Goal: Task Accomplishment & Management: Complete application form

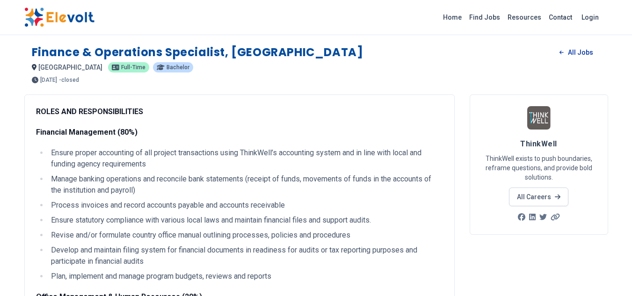
click at [578, 50] on link "All Jobs" at bounding box center [576, 52] width 48 height 14
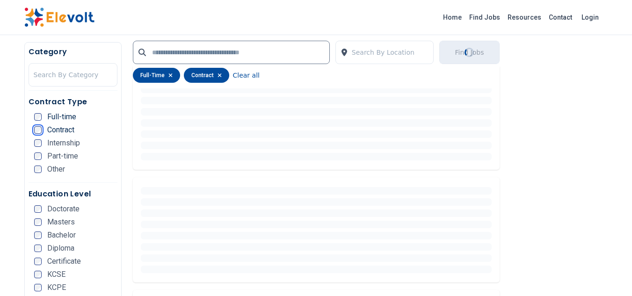
scroll to position [287, 0]
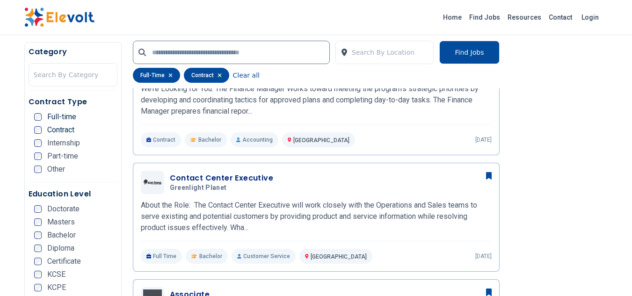
click at [37, 147] on ul "Full-time Contract Internship Part-time Other" at bounding box center [75, 146] width 83 height 66
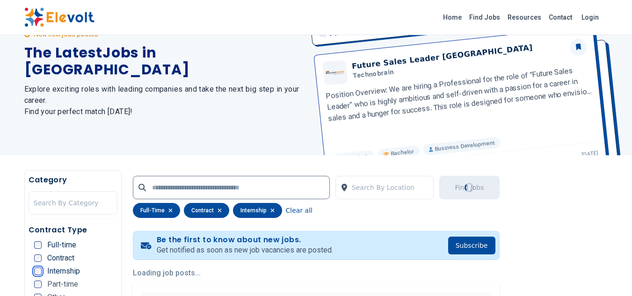
scroll to position [0, 0]
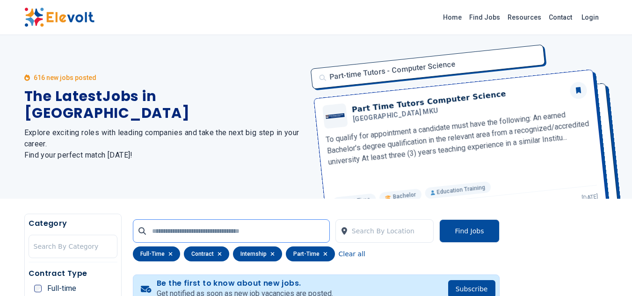
click at [273, 237] on input "text" at bounding box center [231, 230] width 197 height 23
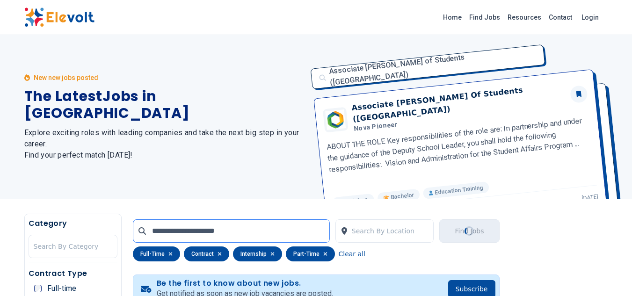
type input "**********"
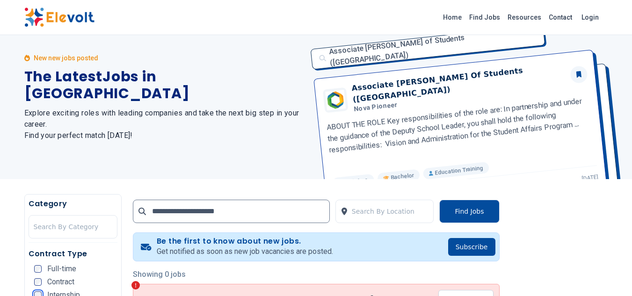
scroll to position [22, 0]
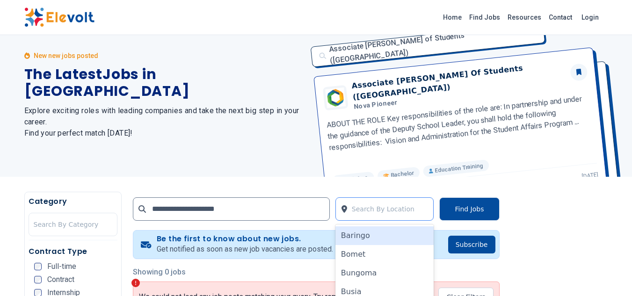
click at [385, 211] on div at bounding box center [390, 209] width 77 height 19
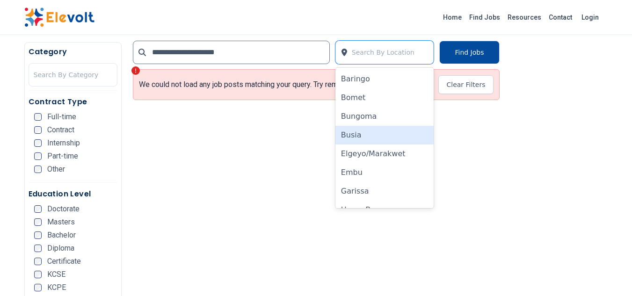
scroll to position [248, 0]
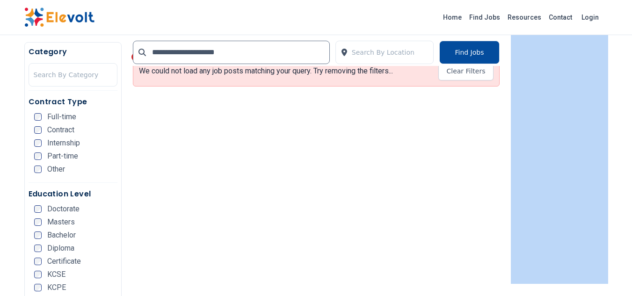
drag, startPoint x: 631, startPoint y: 98, endPoint x: 484, endPoint y: 120, distance: 149.0
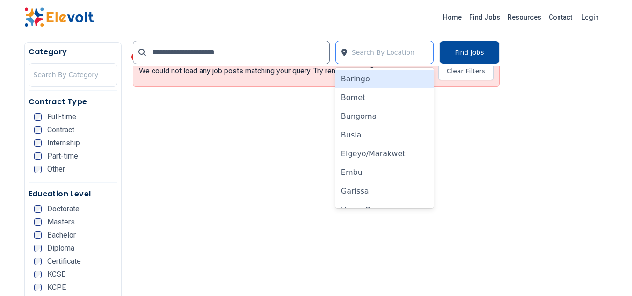
click at [412, 54] on div at bounding box center [390, 52] width 77 height 19
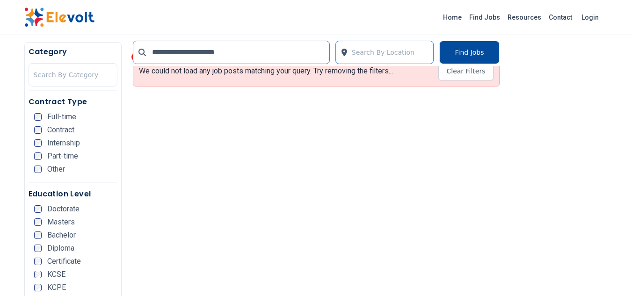
click at [412, 54] on div at bounding box center [390, 52] width 77 height 19
click at [485, 19] on link "Find Jobs" at bounding box center [485, 17] width 38 height 15
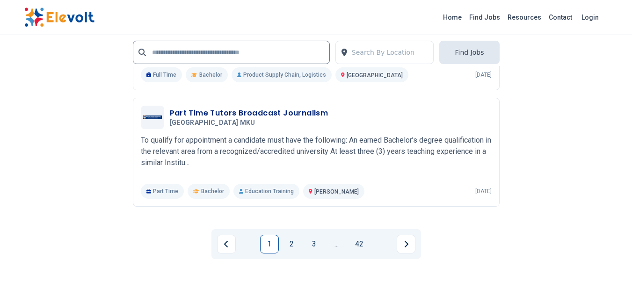
scroll to position [2155, 0]
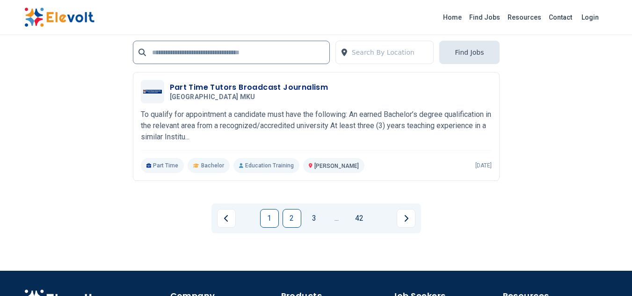
click at [291, 219] on link "2" at bounding box center [292, 218] width 19 height 19
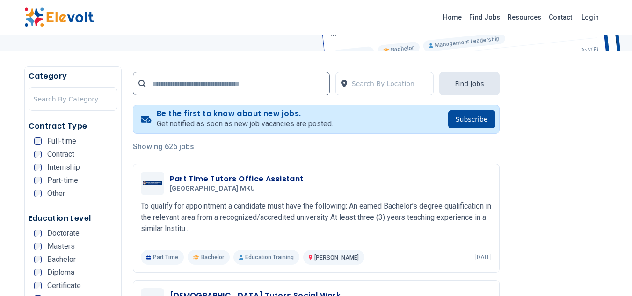
scroll to position [122, 0]
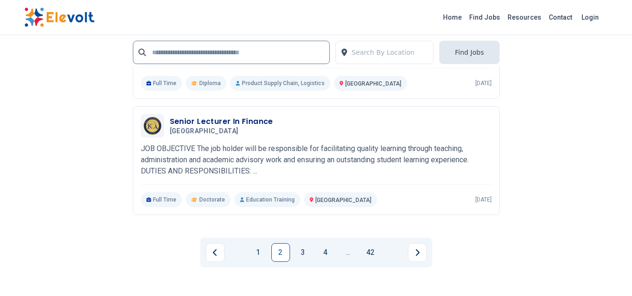
scroll to position [2090, 0]
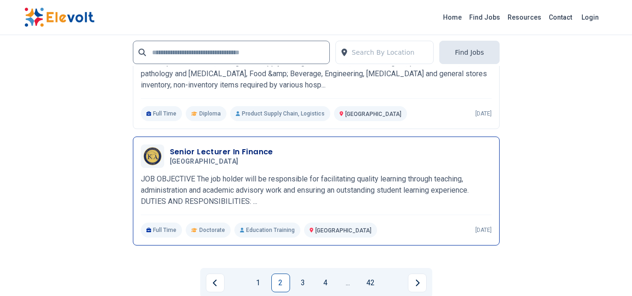
click at [248, 149] on h3 "Senior Lecturer In Finance" at bounding box center [221, 151] width 103 height 11
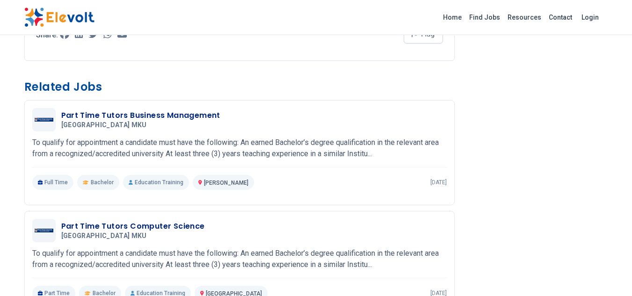
scroll to position [766, 0]
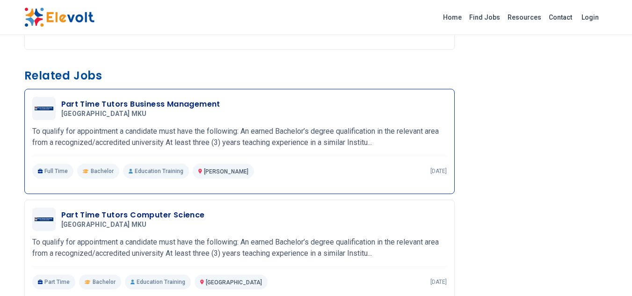
click at [180, 103] on h3 "Part Time Tutors Business Management" at bounding box center [140, 104] width 159 height 11
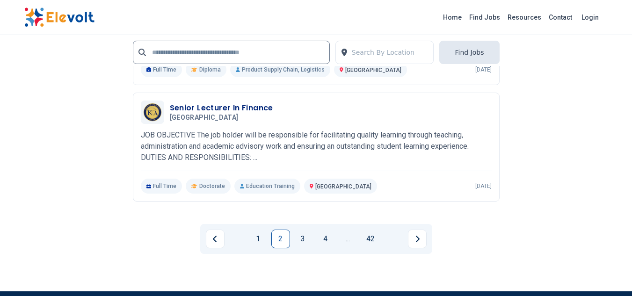
scroll to position [2072, 0]
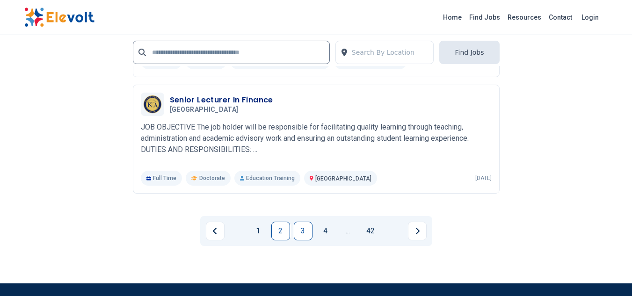
click at [304, 229] on link "3" at bounding box center [303, 231] width 19 height 19
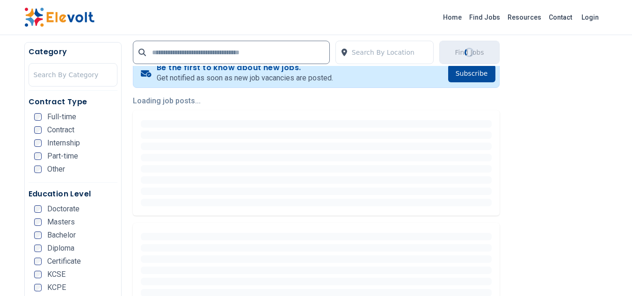
scroll to position [268, 0]
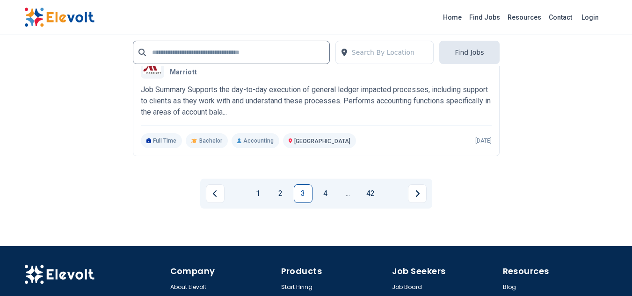
scroll to position [2090, 0]
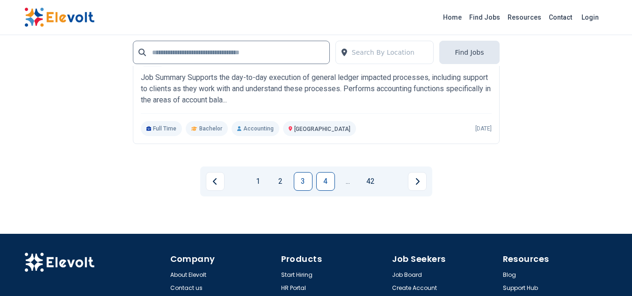
click at [324, 180] on link "4" at bounding box center [325, 181] width 19 height 19
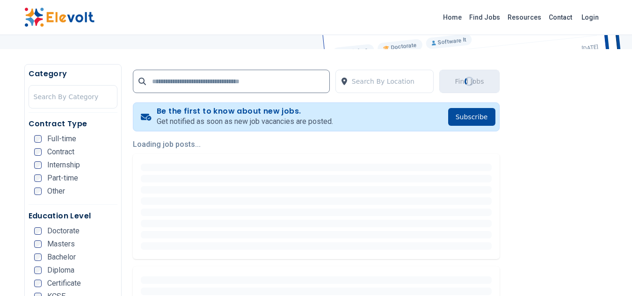
scroll to position [162, 0]
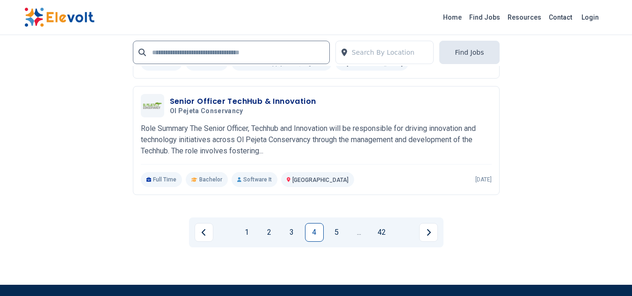
scroll to position [2159, 0]
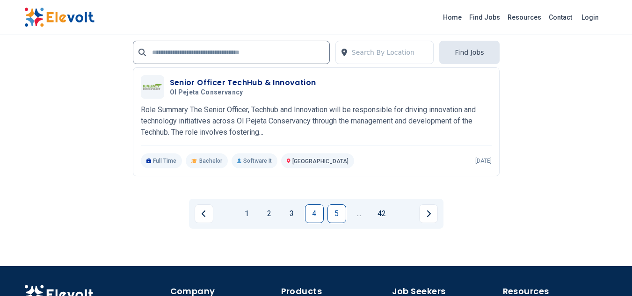
click at [335, 209] on link "5" at bounding box center [337, 213] width 19 height 19
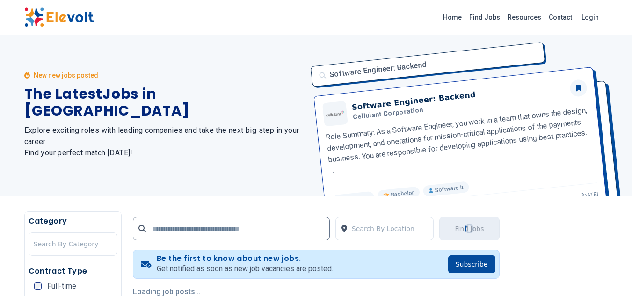
scroll to position [0, 0]
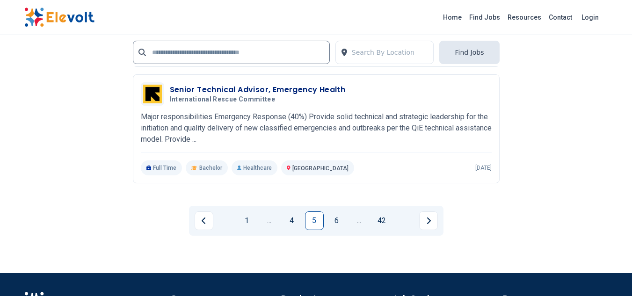
scroll to position [2090, 0]
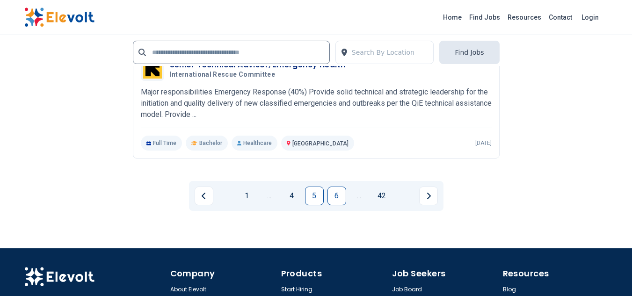
click at [337, 188] on link "6" at bounding box center [337, 196] width 19 height 19
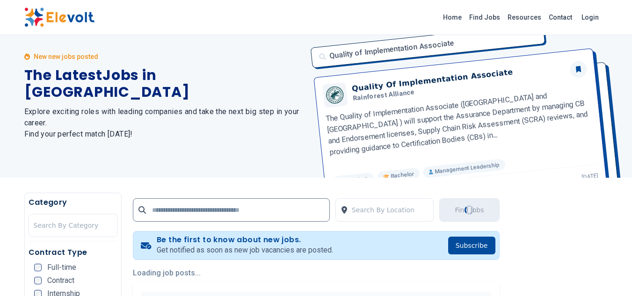
scroll to position [0, 0]
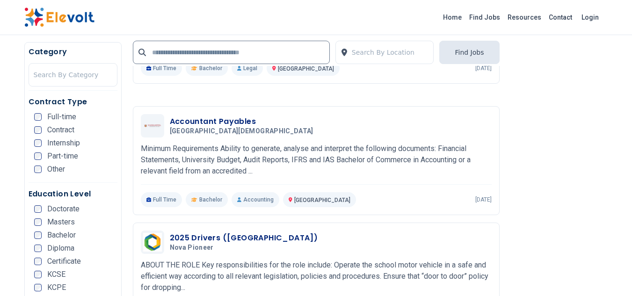
scroll to position [1354, 0]
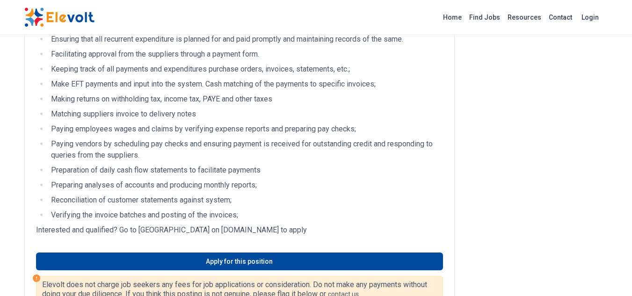
scroll to position [359, 0]
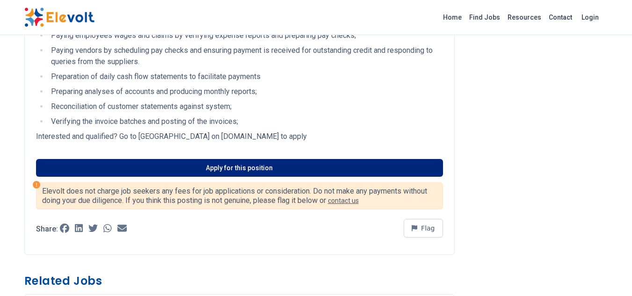
click at [230, 168] on link "Apply for this position" at bounding box center [239, 168] width 407 height 18
